Goal: Navigation & Orientation: Find specific page/section

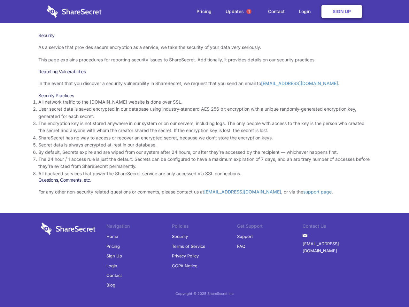
click at [205, 154] on li "By default, Secrets expire and are wiped from our system after 24 hours, or aft…" at bounding box center [204, 152] width 333 height 7
click at [249, 12] on span "1" at bounding box center [249, 11] width 5 height 5
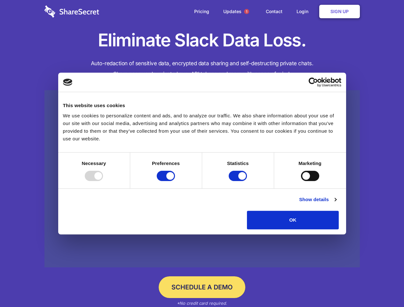
click at [103, 181] on div at bounding box center [94, 176] width 18 height 10
click at [175, 181] on input "Preferences" at bounding box center [166, 176] width 18 height 10
checkbox input "false"
click at [239, 181] on input "Statistics" at bounding box center [238, 176] width 18 height 10
checkbox input "false"
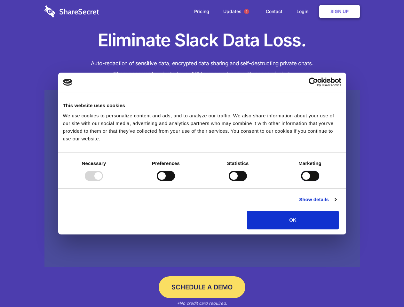
click at [301, 181] on input "Marketing" at bounding box center [310, 176] width 18 height 10
checkbox input "true"
click at [336, 203] on link "Show details" at bounding box center [317, 200] width 37 height 8
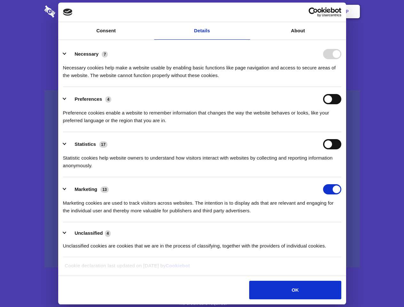
click at [341, 87] on li "Necessary 7 Necessary cookies help make a website usable by enabling basic func…" at bounding box center [202, 64] width 278 height 45
click at [246, 12] on span "1" at bounding box center [246, 11] width 5 height 5
